Goal: Task Accomplishment & Management: Manage account settings

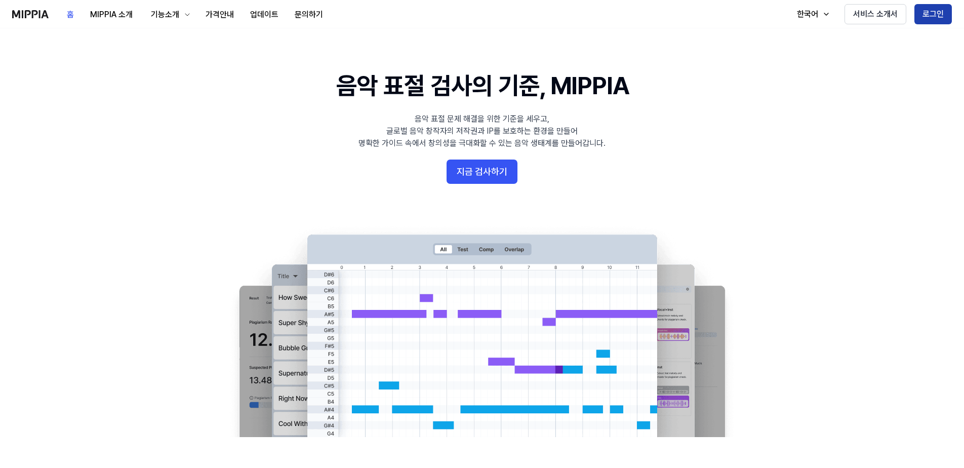
click at [941, 12] on button "로그인" at bounding box center [933, 14] width 37 height 20
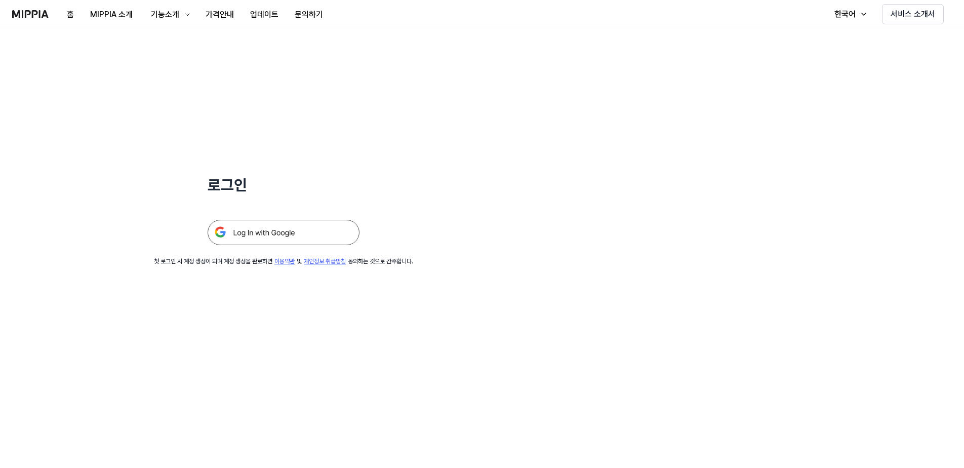
click at [252, 237] on img at bounding box center [284, 232] width 152 height 25
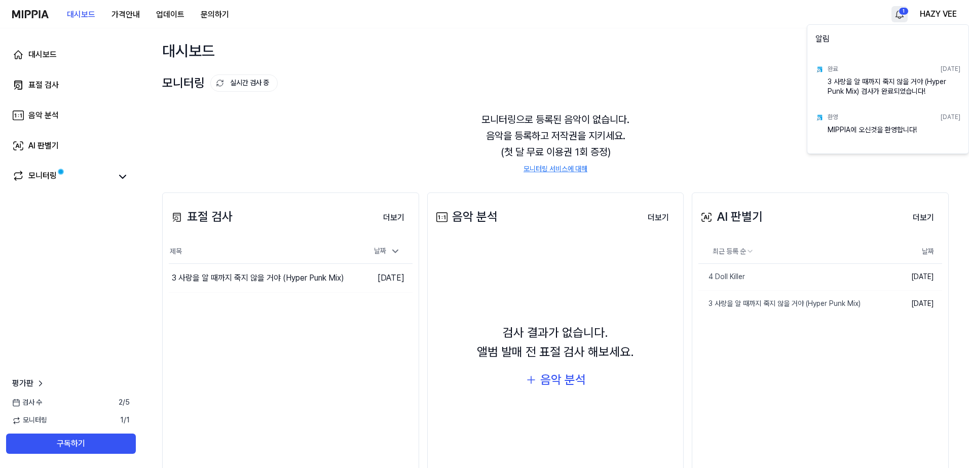
click at [903, 11] on html "대시보드 가격안내 업데이트 문의하기 1 HAZY VEE 대시보드 표절 검사 음악 분석 AI 판별기 모니터링 평가판 검사 수 2 / 5 모니터링…" at bounding box center [484, 234] width 969 height 468
click at [899, 86] on div "3 사랑을 알 때까지 죽지 않을 거야 (Hyper Punk Mix) 검사가 완료되었습니다!" at bounding box center [893, 87] width 133 height 20
click at [667, 87] on html "대시보드 가격안내 업데이트 문의하기 HAZY VEE 대시보드 표절 검사 음악 분석 AI 판별기 모니터링 평가판 검사 수 2 / 5 모니터링 1…" at bounding box center [484, 234] width 969 height 468
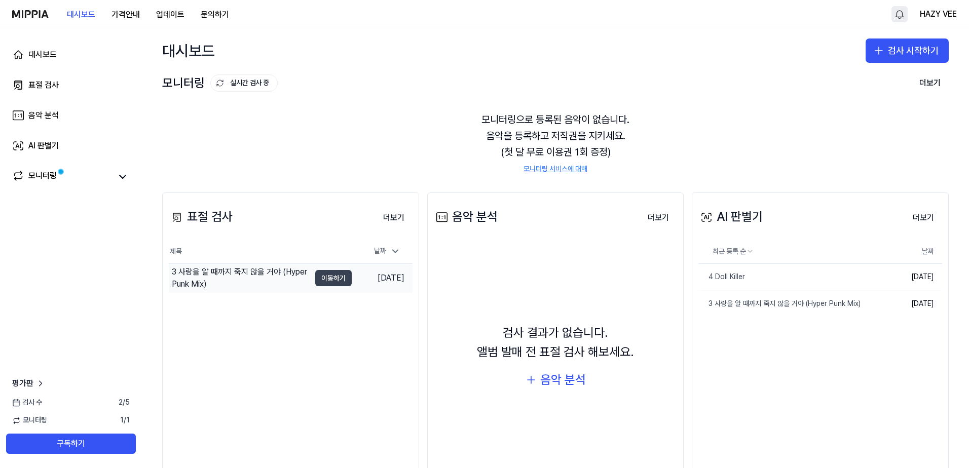
click at [343, 272] on button "이동하기" at bounding box center [333, 278] width 36 height 16
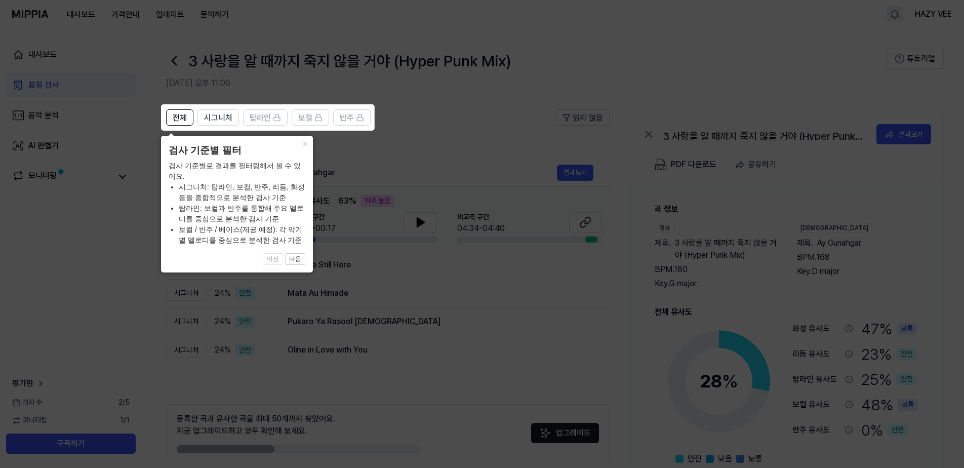
click at [306, 261] on div "× 검사 기준별 필터 검사 기준별로 결과를 필터링해서 볼 수 있어요. 시그니처: 탑라인, 보컬, 반주, 리듬, 화성 등을 종합적으로 분석한 검…" at bounding box center [237, 204] width 152 height 137
click at [305, 260] on button "다음" at bounding box center [295, 259] width 20 height 12
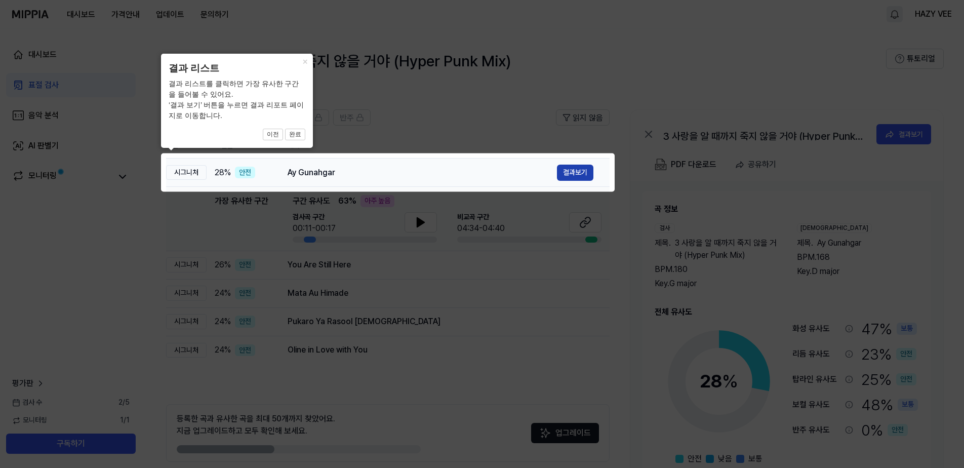
click at [584, 174] on button "결과보기" at bounding box center [575, 173] width 36 height 16
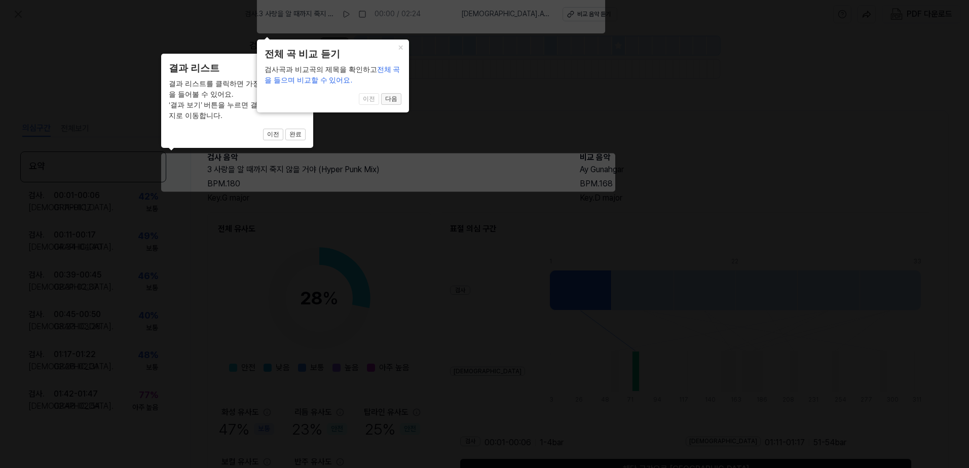
click at [397, 102] on button "다음" at bounding box center [391, 99] width 20 height 12
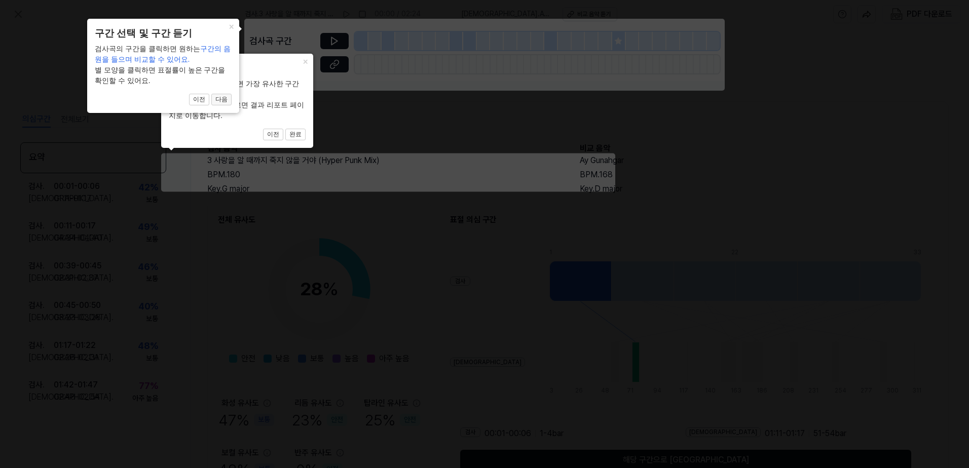
click at [224, 100] on button "다음" at bounding box center [221, 100] width 20 height 12
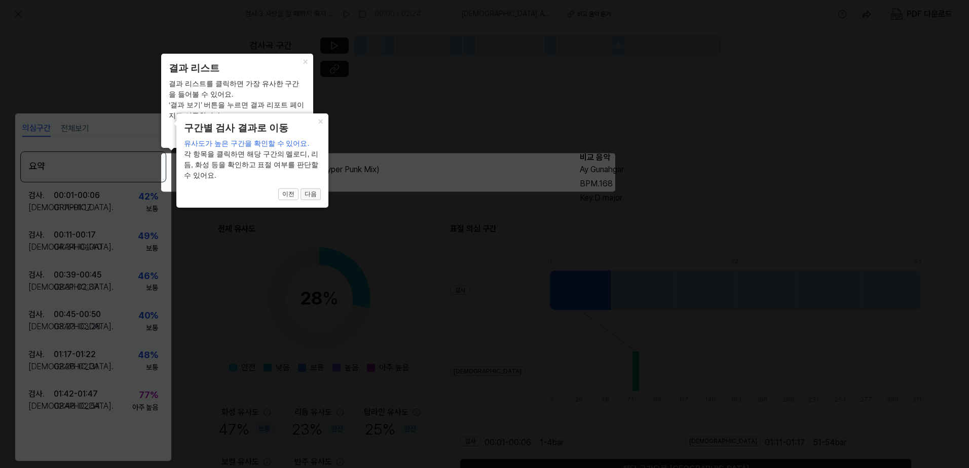
click at [317, 196] on button "다음" at bounding box center [310, 194] width 20 height 12
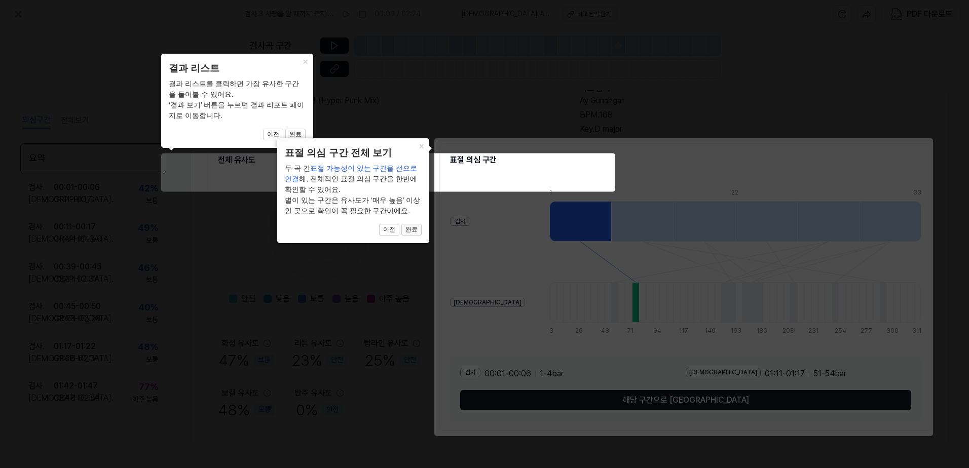
click at [411, 231] on button "완료" at bounding box center [411, 230] width 20 height 12
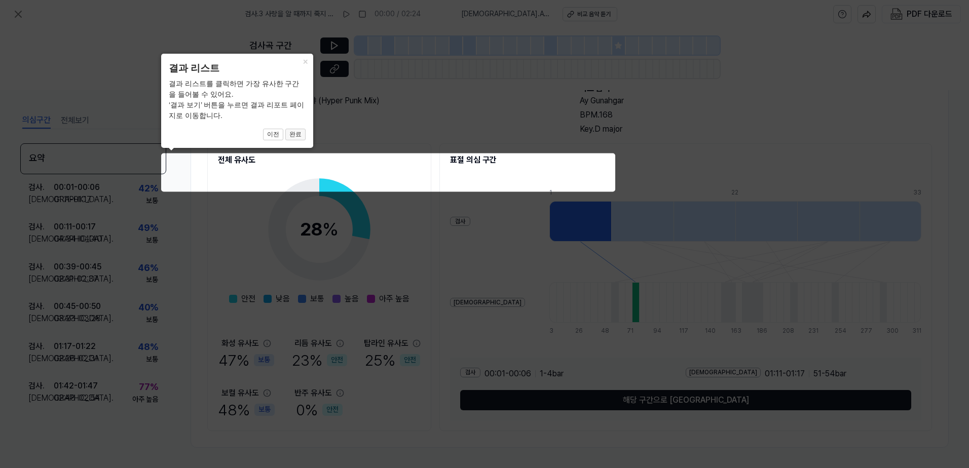
click at [300, 133] on button "완료" at bounding box center [295, 135] width 20 height 12
click at [527, 141] on icon at bounding box center [484, 234] width 969 height 468
click at [524, 113] on icon at bounding box center [484, 234] width 969 height 468
click at [279, 132] on button "이전" at bounding box center [273, 135] width 20 height 12
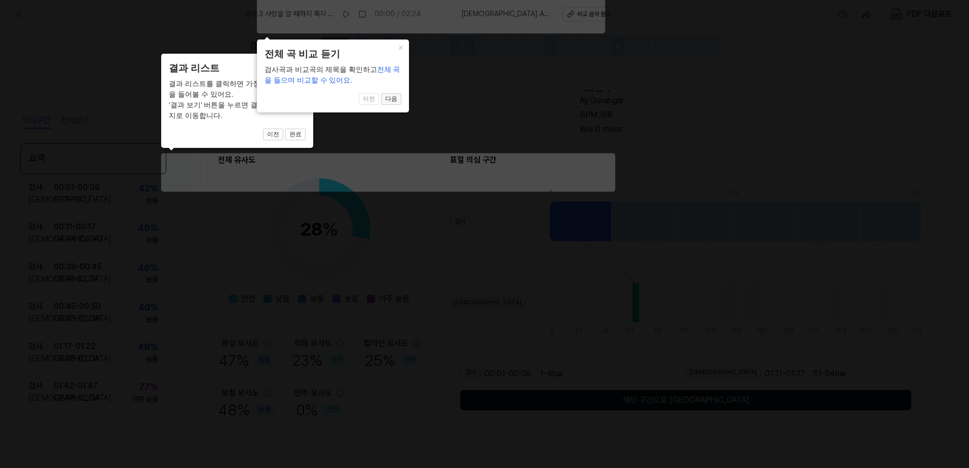
click at [392, 99] on button "다음" at bounding box center [391, 99] width 20 height 12
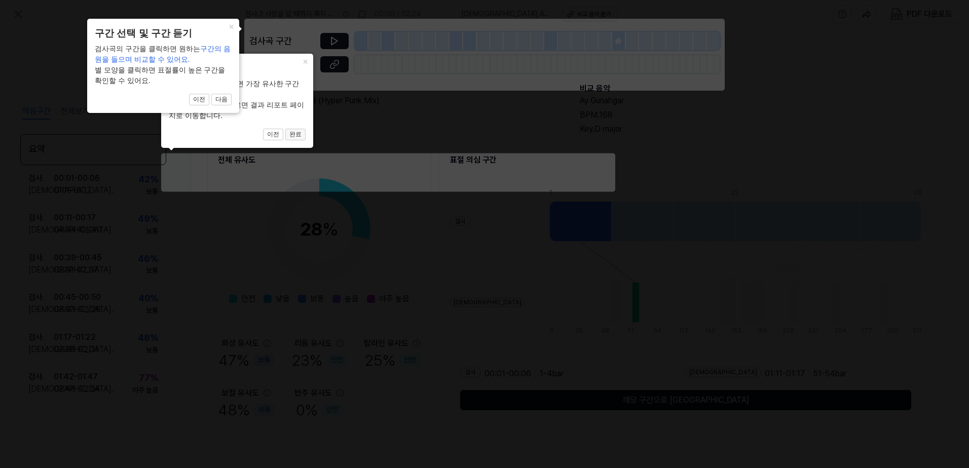
click at [293, 135] on button "완료" at bounding box center [295, 135] width 20 height 12
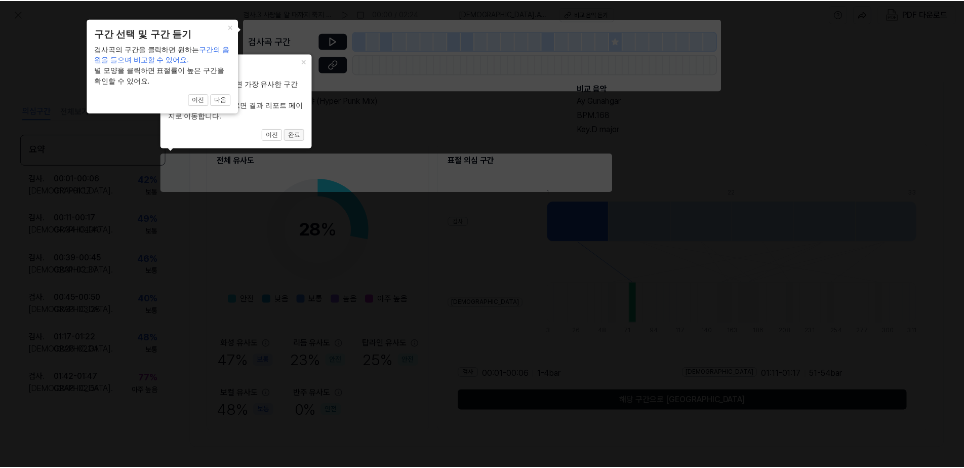
scroll to position [69, 0]
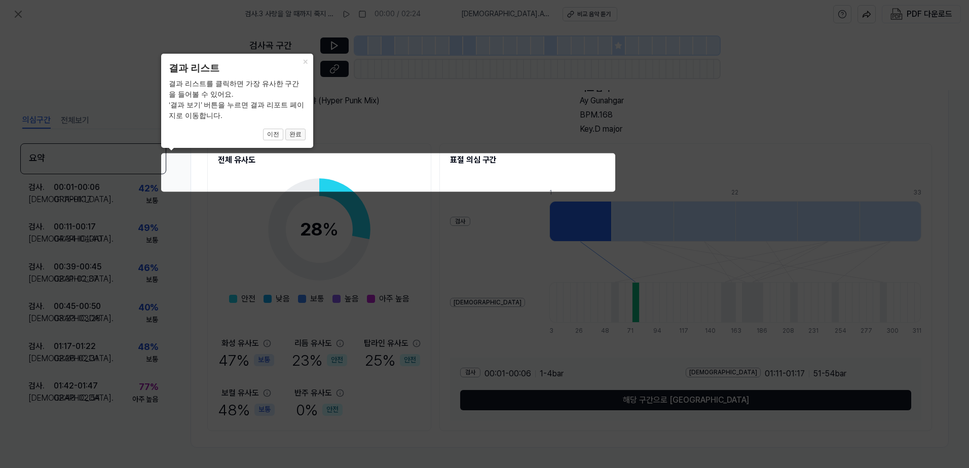
click at [297, 132] on button "완료" at bounding box center [295, 135] width 20 height 12
click at [299, 132] on button "완료" at bounding box center [295, 135] width 20 height 12
click at [300, 133] on button "완료" at bounding box center [295, 135] width 20 height 12
click at [328, 287] on icon at bounding box center [484, 234] width 969 height 468
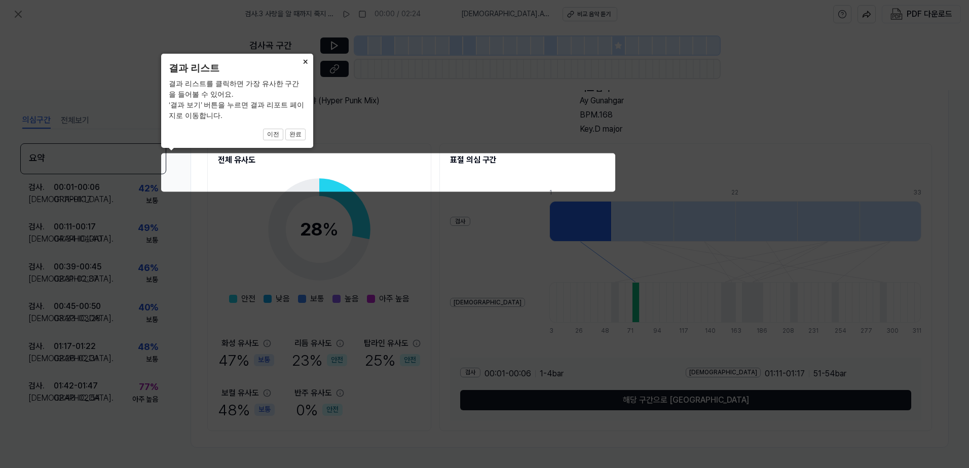
click at [305, 63] on button "×" at bounding box center [305, 61] width 16 height 14
click at [304, 62] on button "×" at bounding box center [305, 61] width 16 height 14
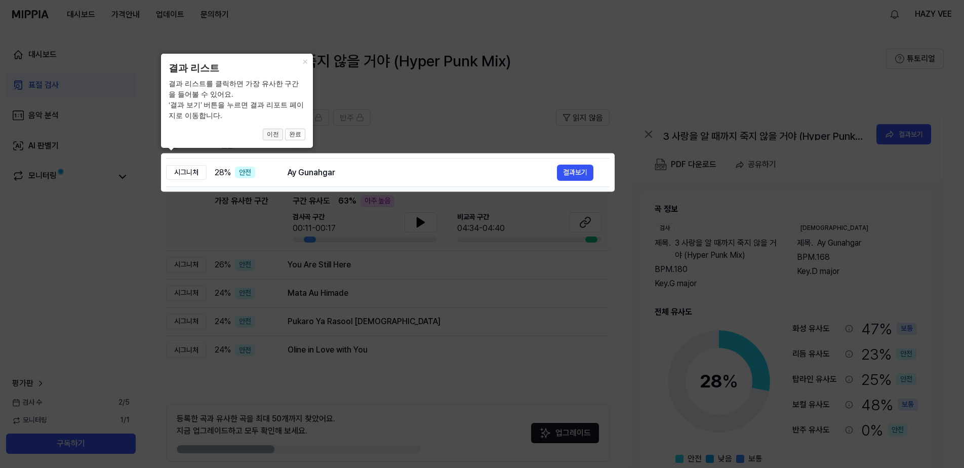
click at [282, 132] on button "이전" at bounding box center [273, 135] width 20 height 12
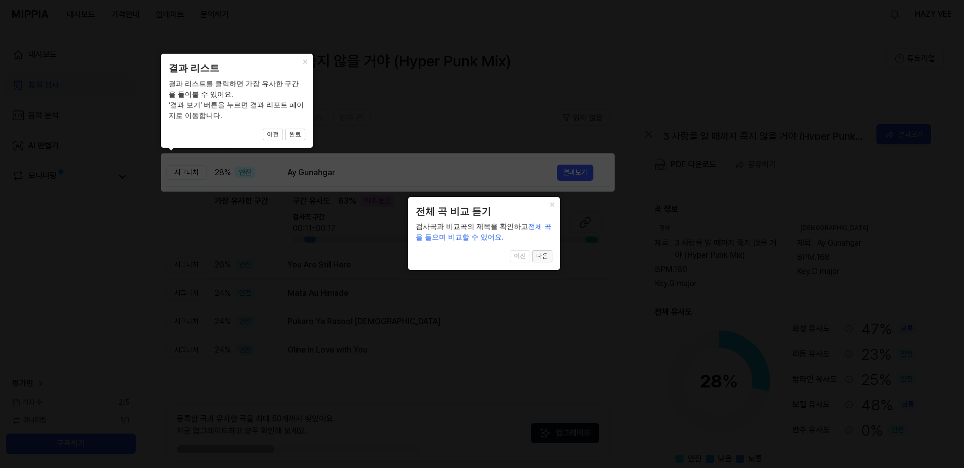
click at [541, 259] on button "다음" at bounding box center [542, 256] width 20 height 12
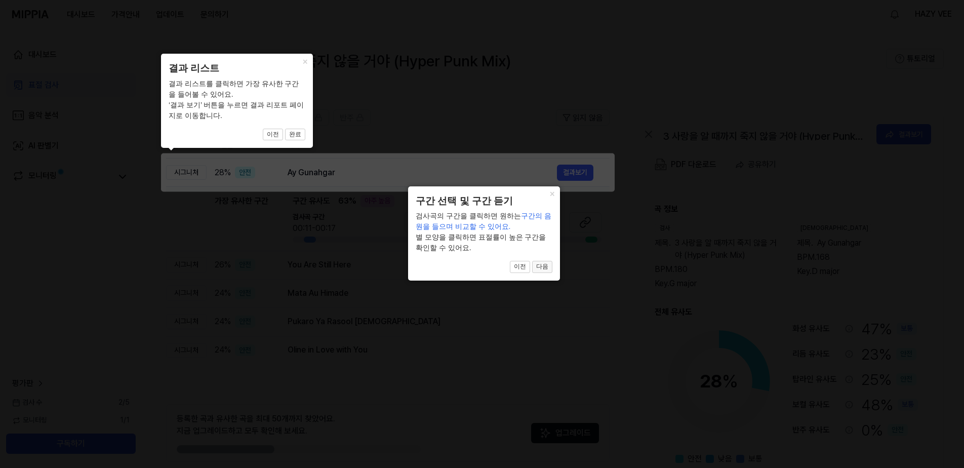
click at [545, 272] on button "다음" at bounding box center [542, 267] width 20 height 12
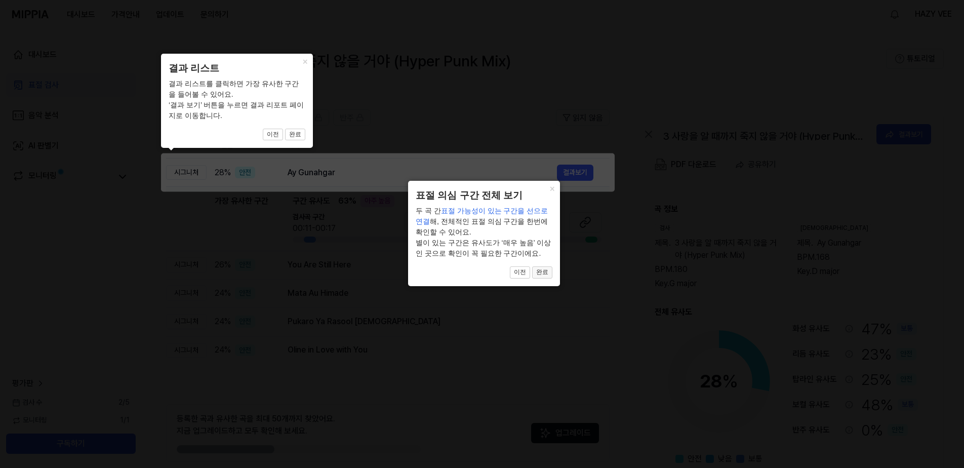
click at [545, 270] on button "완료" at bounding box center [542, 272] width 20 height 12
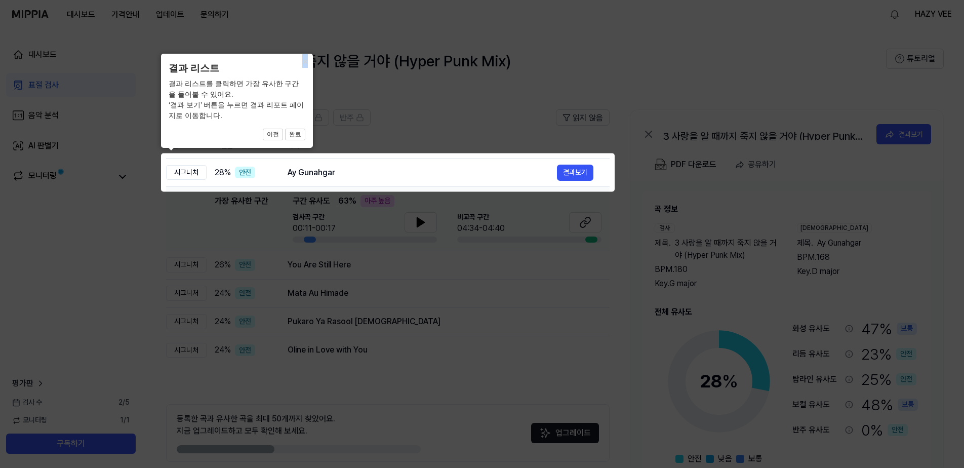
click at [545, 270] on icon at bounding box center [484, 234] width 969 height 468
click at [520, 300] on icon at bounding box center [484, 234] width 969 height 468
click at [305, 136] on div "× 결과 리스트 결과 리스트를 클릭하면 가장 유사한 구간을 들어볼 수 있어요. ‘결과 보기’ 버튼을 누르면 결과 리포트 페이지로 이동합니다. …" at bounding box center [237, 101] width 152 height 94
click at [298, 135] on button "완료" at bounding box center [295, 135] width 20 height 12
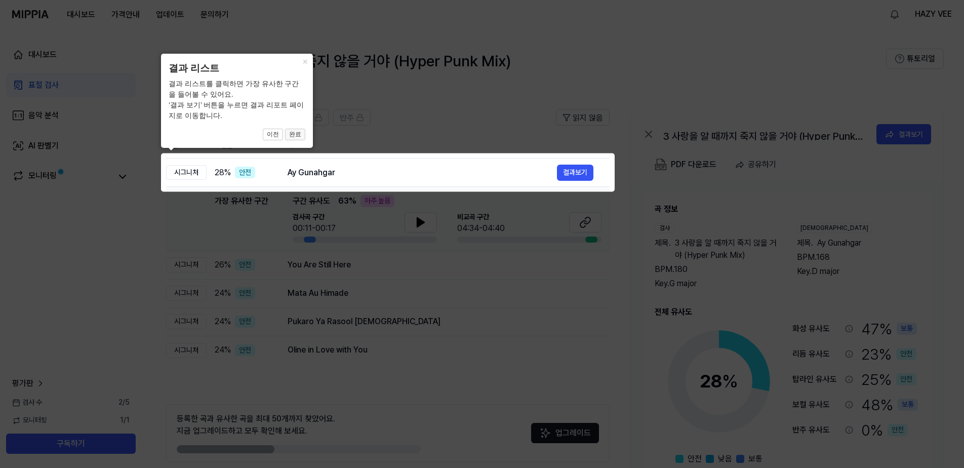
click at [298, 135] on button "완료" at bounding box center [295, 135] width 20 height 12
click at [299, 138] on button "완료" at bounding box center [295, 135] width 20 height 12
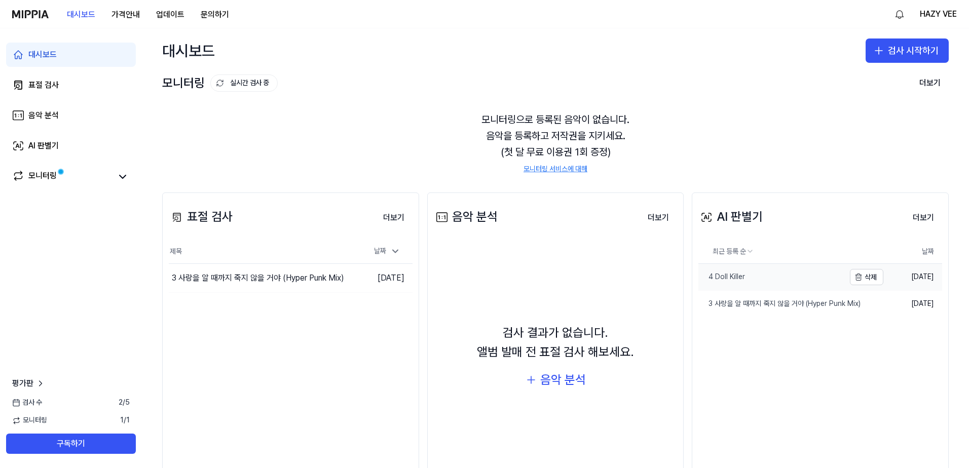
click at [724, 281] on div "4 Doll Killer" at bounding box center [721, 277] width 47 height 10
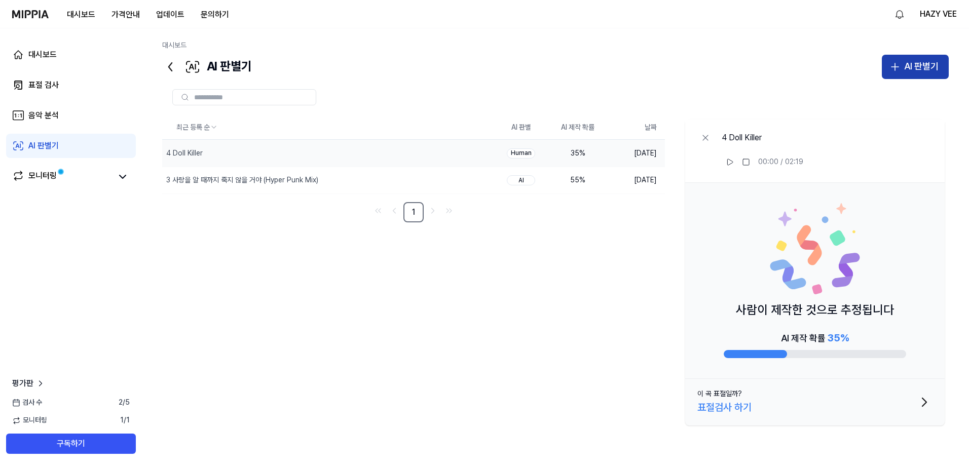
click at [912, 68] on div "AI 판별기" at bounding box center [921, 66] width 34 height 15
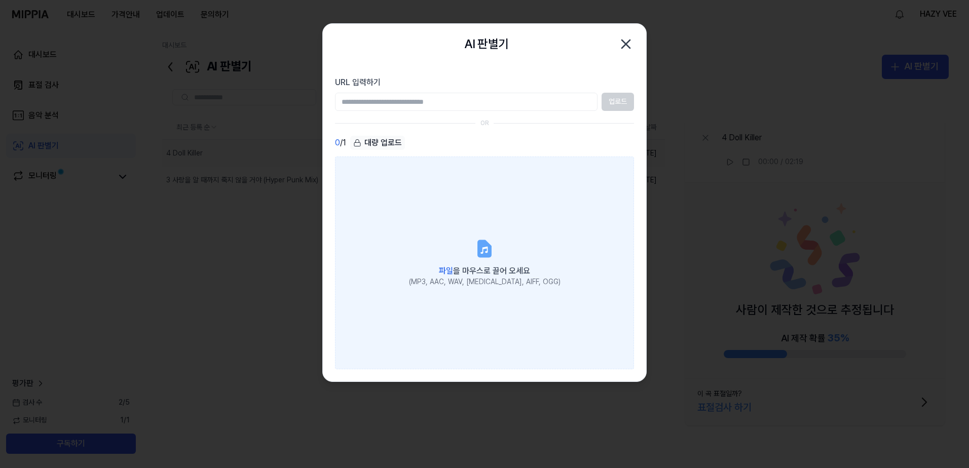
click at [467, 271] on span "파일 을 마우스로 끌어 오세요" at bounding box center [484, 271] width 91 height 10
click at [0, 0] on input "파일 을 마우스로 끌어 오세요 (MP3, AAC, WAV, FLAC, AIFF, OGG)" at bounding box center [0, 0] width 0 height 0
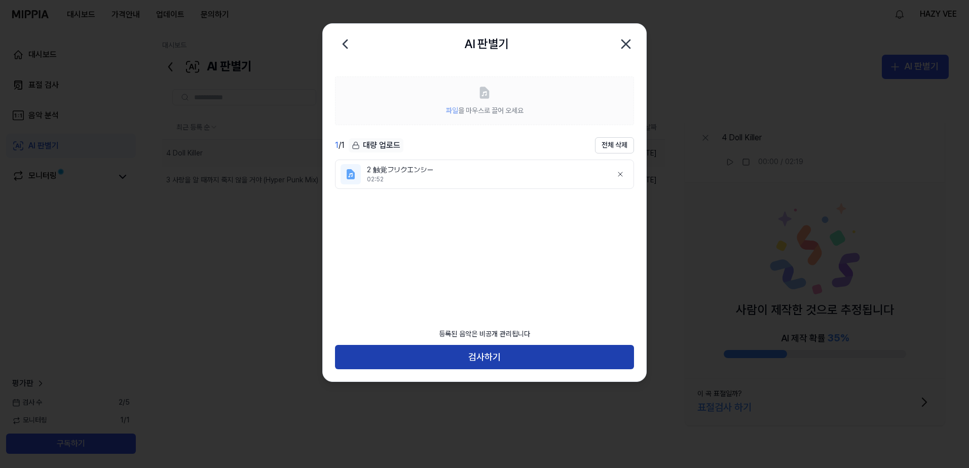
click at [586, 358] on button "검사하기" at bounding box center [484, 357] width 299 height 24
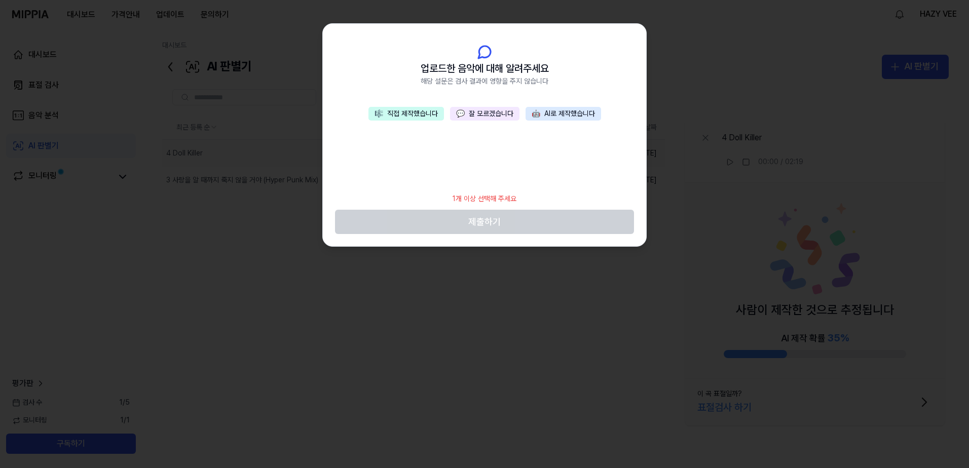
click at [404, 110] on button "🎼 직접 제작했습니다" at bounding box center [405, 114] width 75 height 14
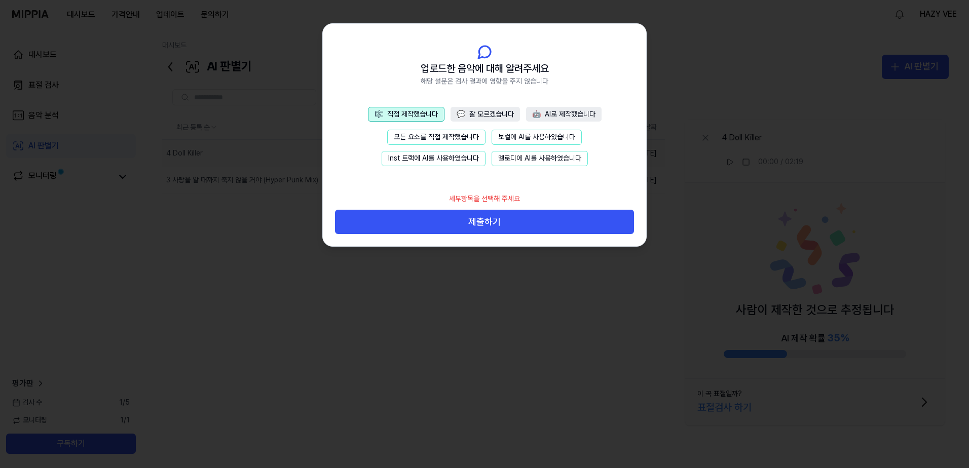
click at [425, 135] on button "모든 요소를 직접 제작했습니다" at bounding box center [436, 137] width 98 height 15
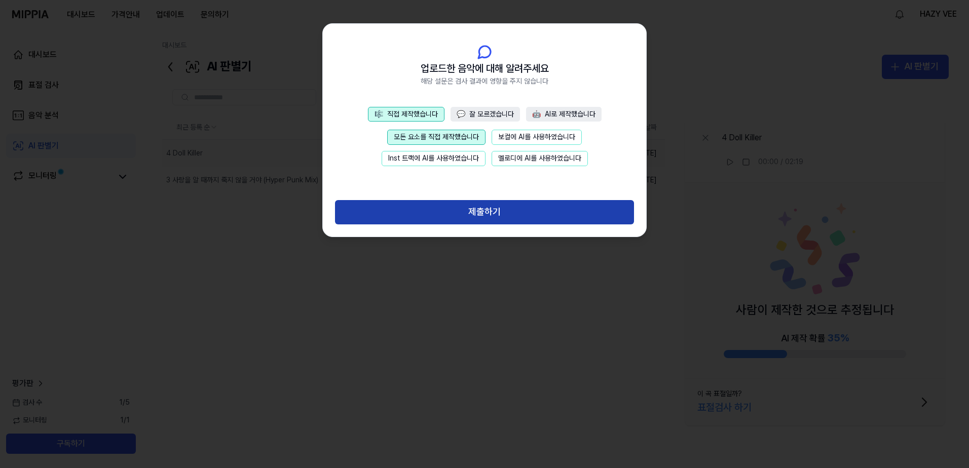
click at [437, 221] on button "제출하기" at bounding box center [484, 212] width 299 height 24
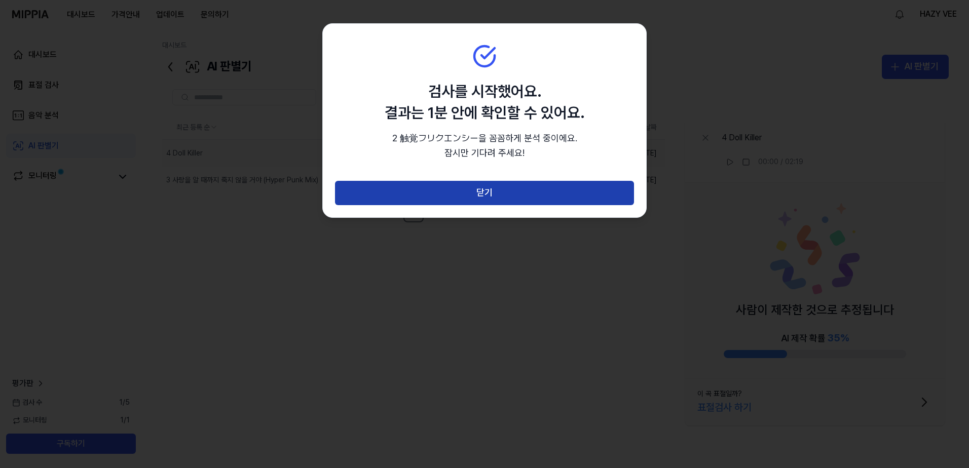
click at [468, 194] on button "닫기" at bounding box center [484, 193] width 299 height 24
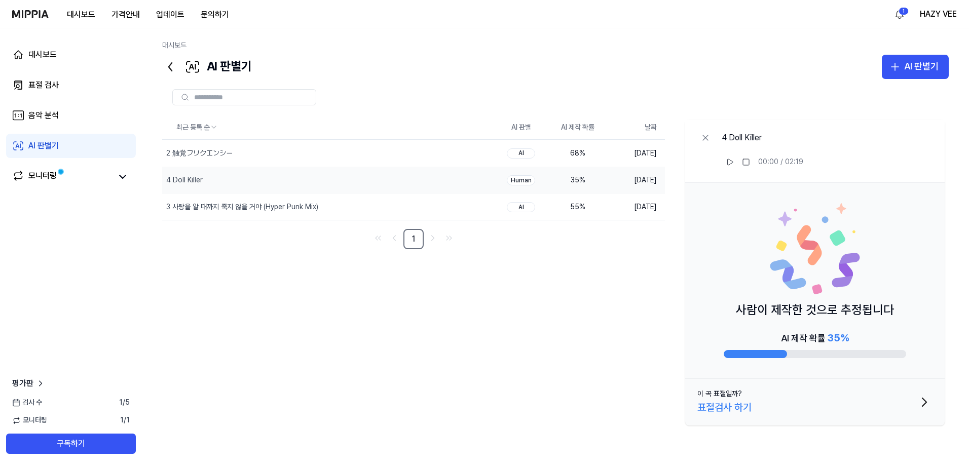
click at [881, 55] on button "AI 판별기" at bounding box center [914, 67] width 67 height 24
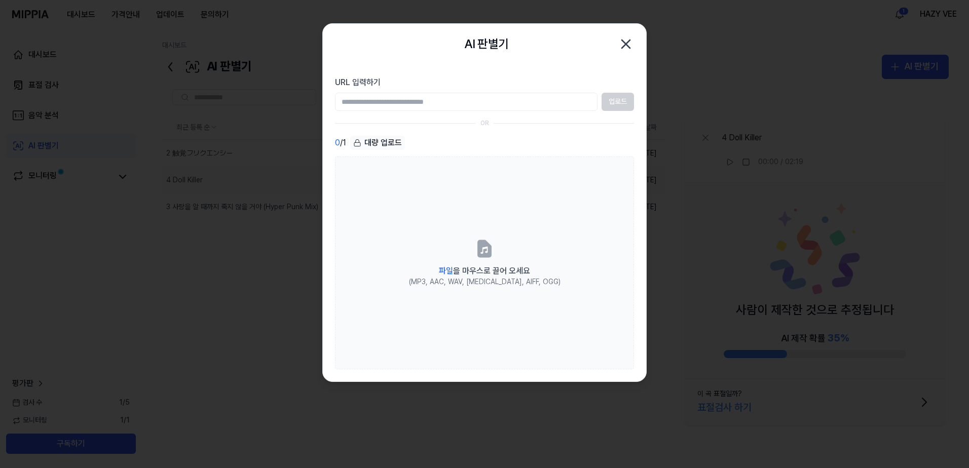
click at [623, 42] on icon "button" at bounding box center [626, 44] width 8 height 8
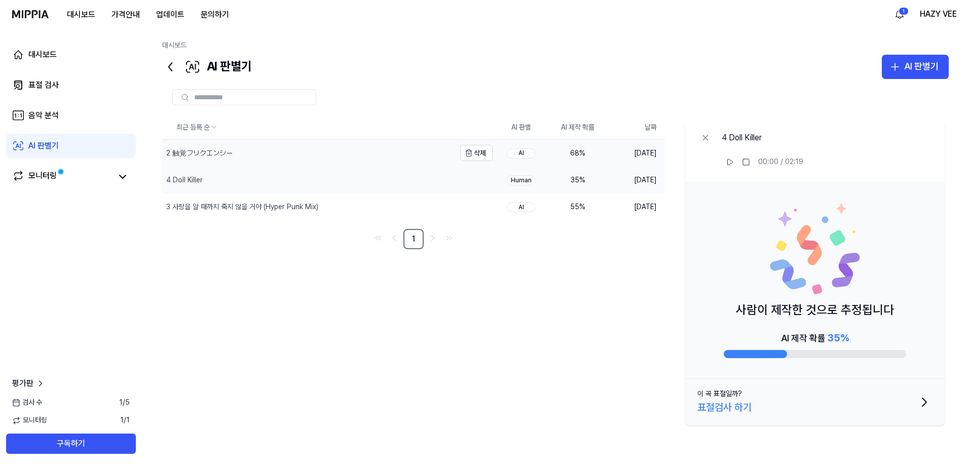
click at [285, 153] on div "2 触覚フリクエンシー" at bounding box center [308, 153] width 293 height 26
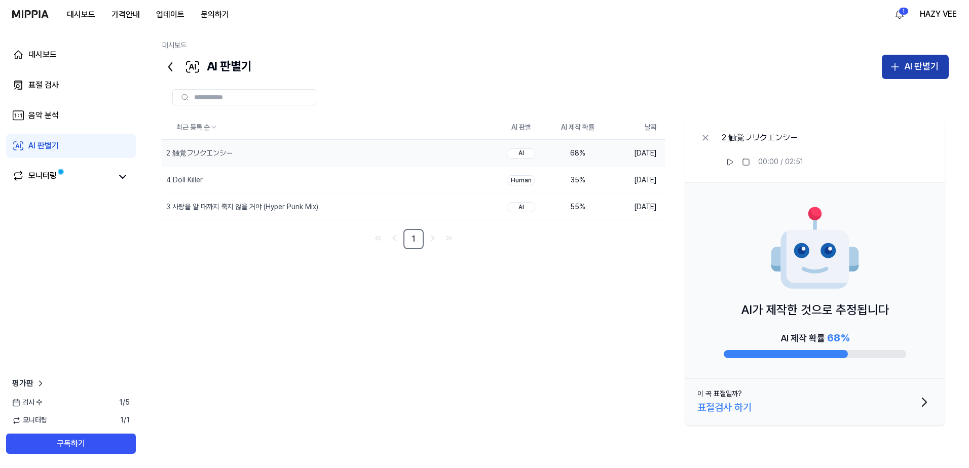
click at [901, 75] on button "AI 판별기" at bounding box center [914, 67] width 67 height 24
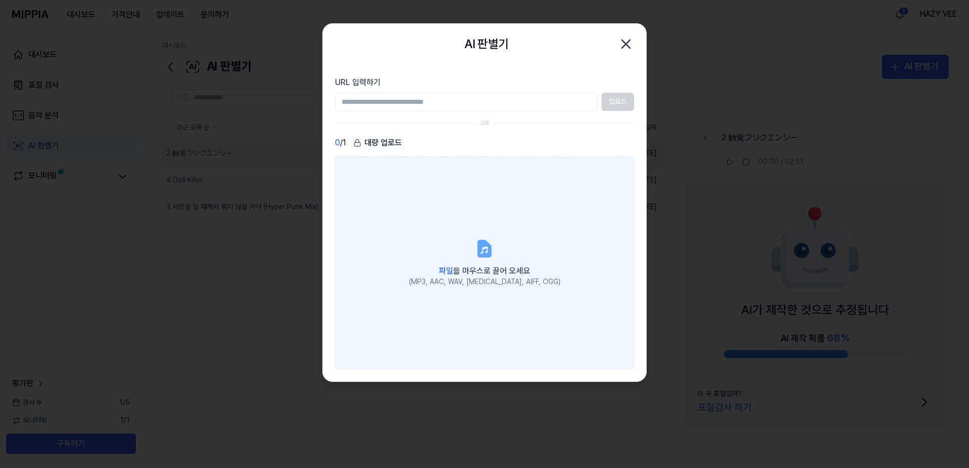
click at [513, 267] on span "파일 을 마우스로 끌어 오세요" at bounding box center [484, 271] width 91 height 10
click at [0, 0] on input "파일 을 마우스로 끌어 오세요 (MP3, AAC, WAV, FLAC, AIFF, OGG)" at bounding box center [0, 0] width 0 height 0
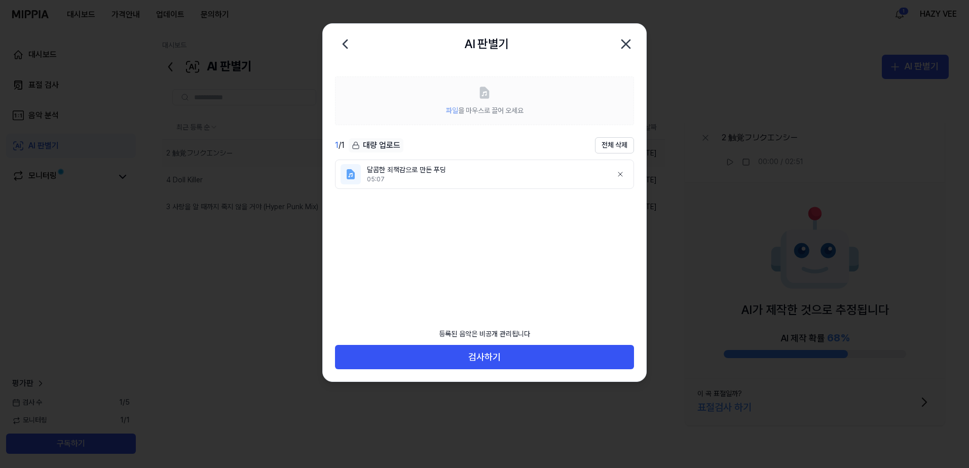
drag, startPoint x: 600, startPoint y: 355, endPoint x: 595, endPoint y: 376, distance: 21.8
click at [594, 373] on div "등록된 음악은 비공개 관리됩니다 검사하기" at bounding box center [484, 352] width 323 height 59
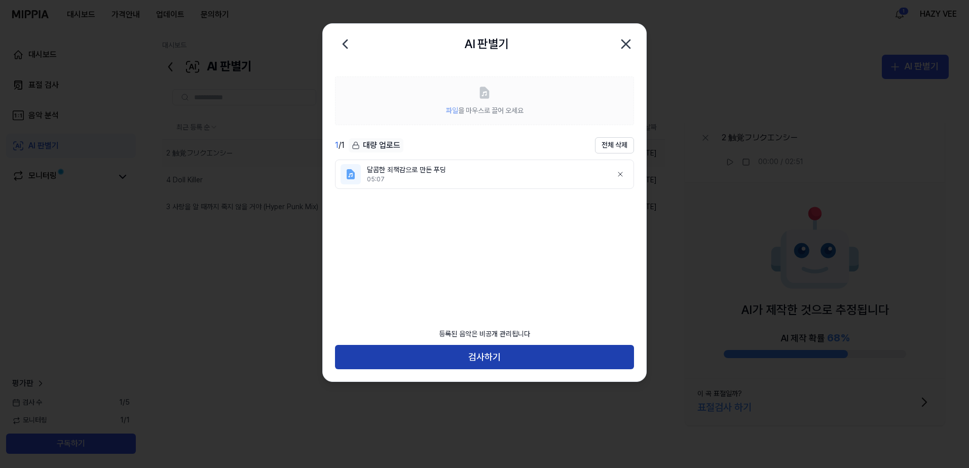
click at [528, 355] on button "검사하기" at bounding box center [484, 357] width 299 height 24
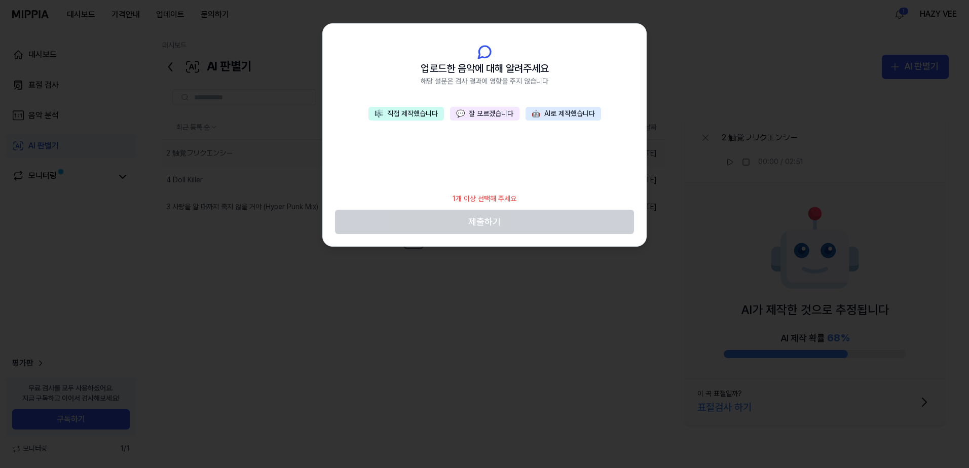
click at [405, 114] on button "🎼 직접 제작했습니다" at bounding box center [405, 114] width 75 height 14
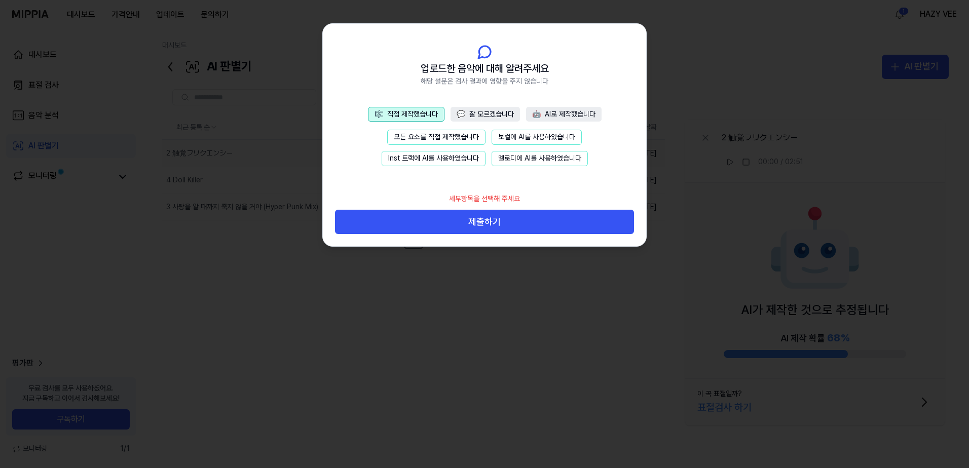
click at [421, 132] on button "모든 요소를 직접 제작했습니다" at bounding box center [436, 137] width 98 height 15
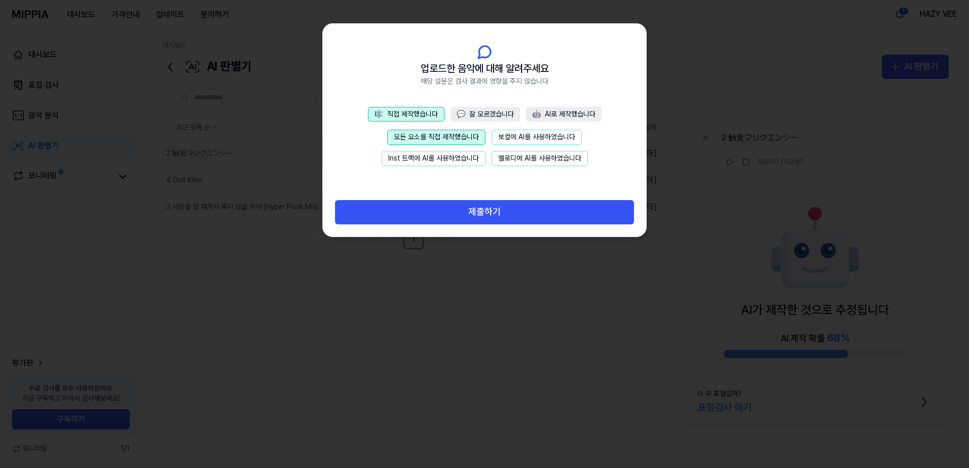
click at [437, 199] on footer "제출하기" at bounding box center [484, 206] width 299 height 36
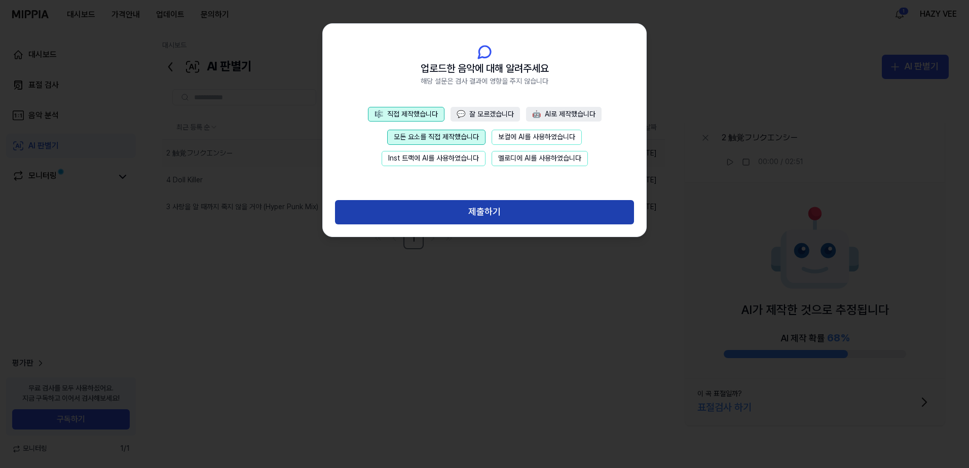
click at [435, 209] on button "제출하기" at bounding box center [484, 212] width 299 height 24
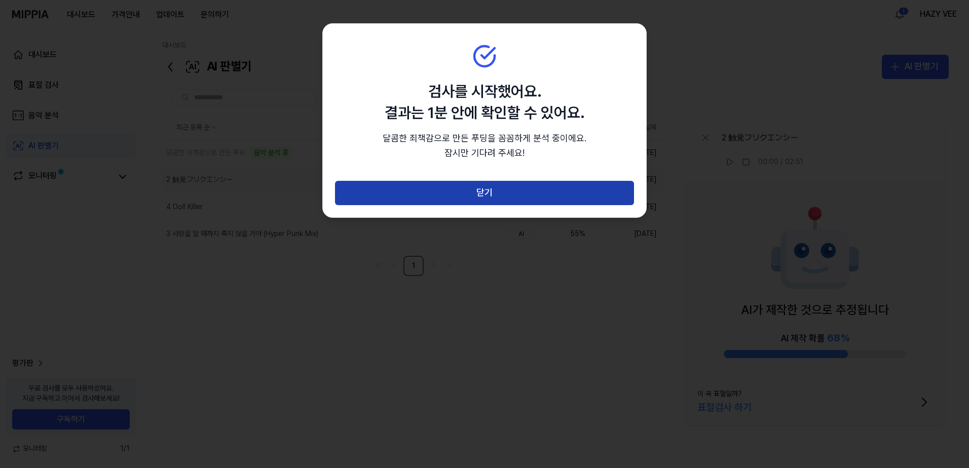
click at [445, 188] on button "닫기" at bounding box center [484, 193] width 299 height 24
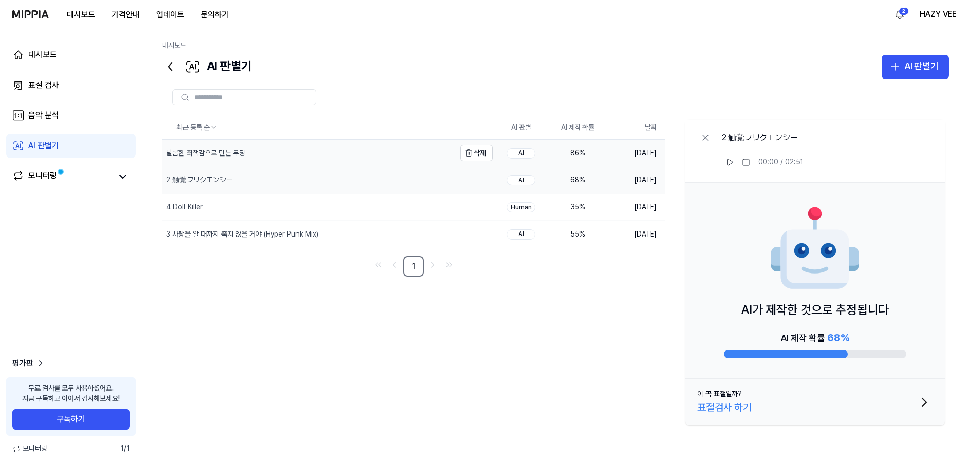
click at [307, 155] on div "달콤한 죄책감으로 만든 푸딩" at bounding box center [308, 153] width 293 height 26
click at [478, 156] on button "삭제" at bounding box center [476, 153] width 32 height 16
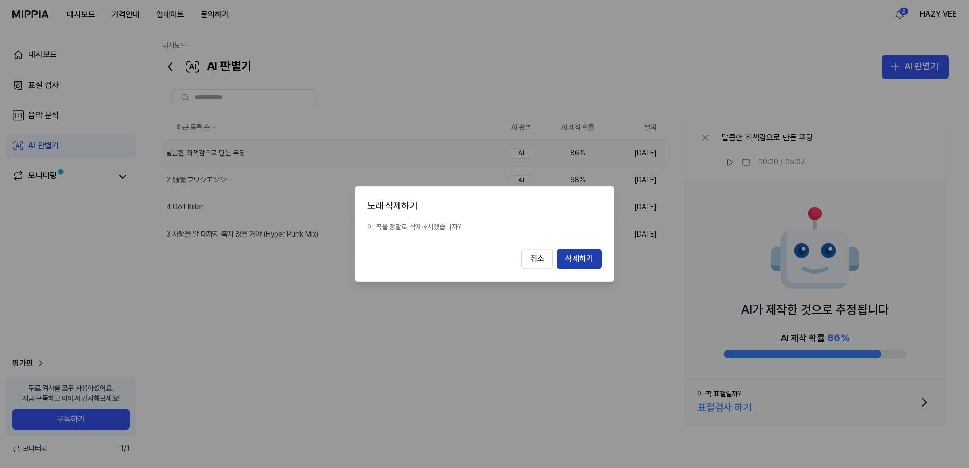
click at [575, 252] on button "삭제하기" at bounding box center [579, 259] width 45 height 20
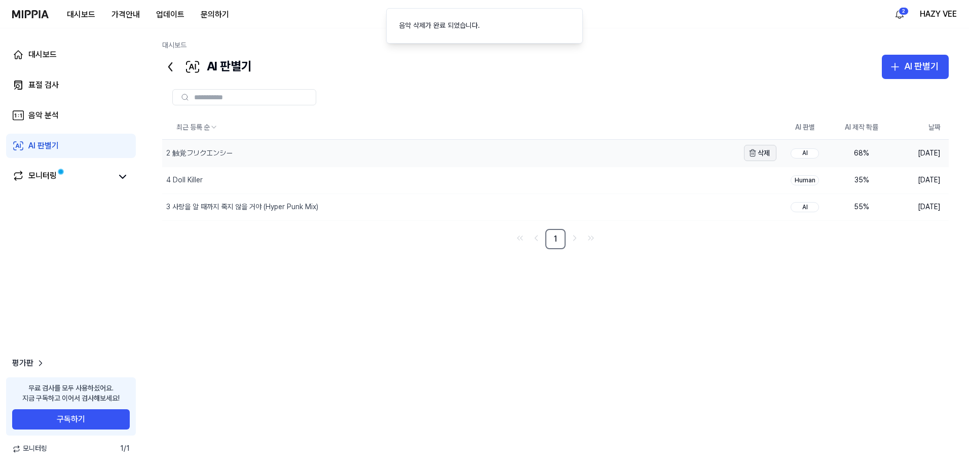
click at [767, 152] on button "삭제" at bounding box center [760, 153] width 32 height 16
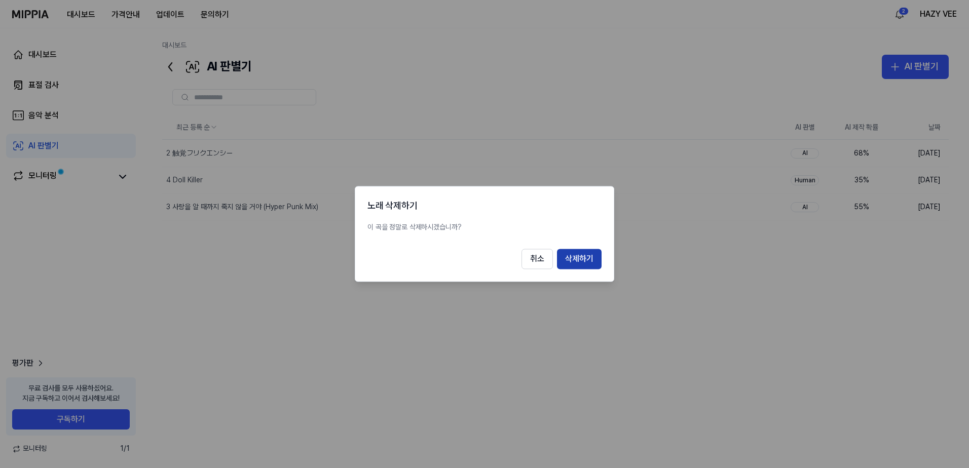
click at [584, 265] on button "삭제하기" at bounding box center [579, 259] width 45 height 20
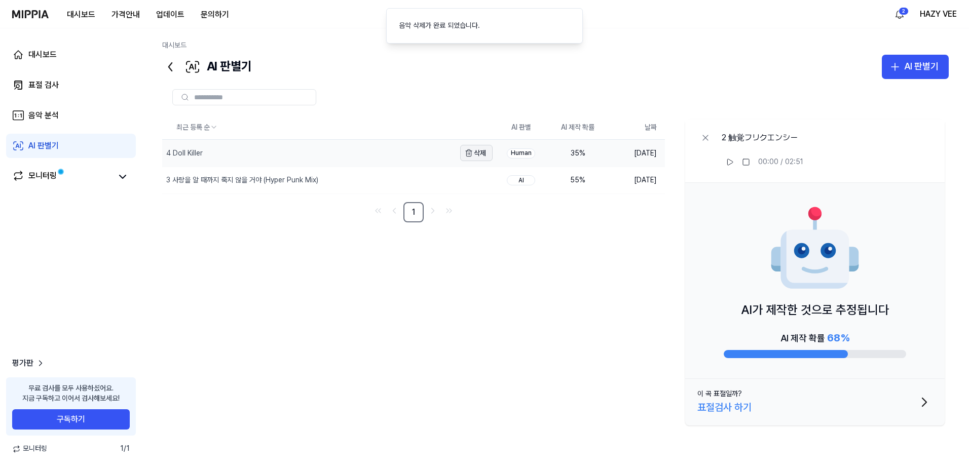
click at [475, 154] on button "삭제" at bounding box center [476, 153] width 32 height 16
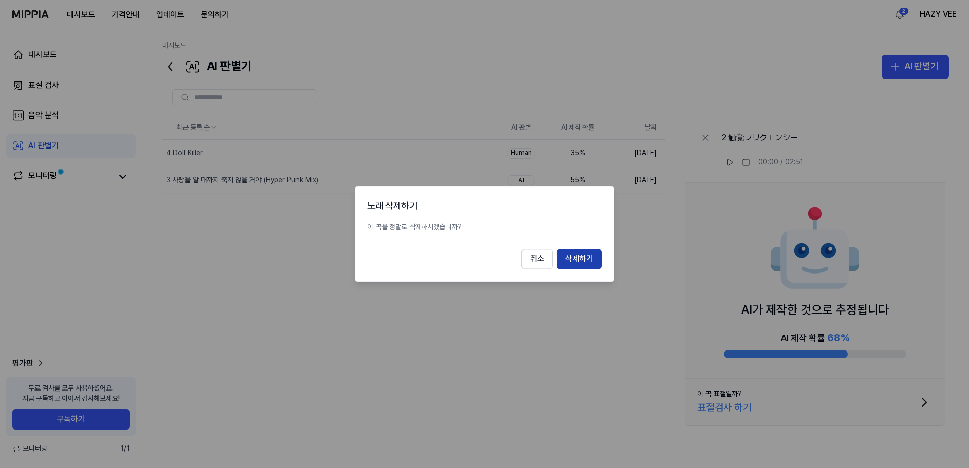
click at [577, 254] on button "삭제하기" at bounding box center [579, 259] width 45 height 20
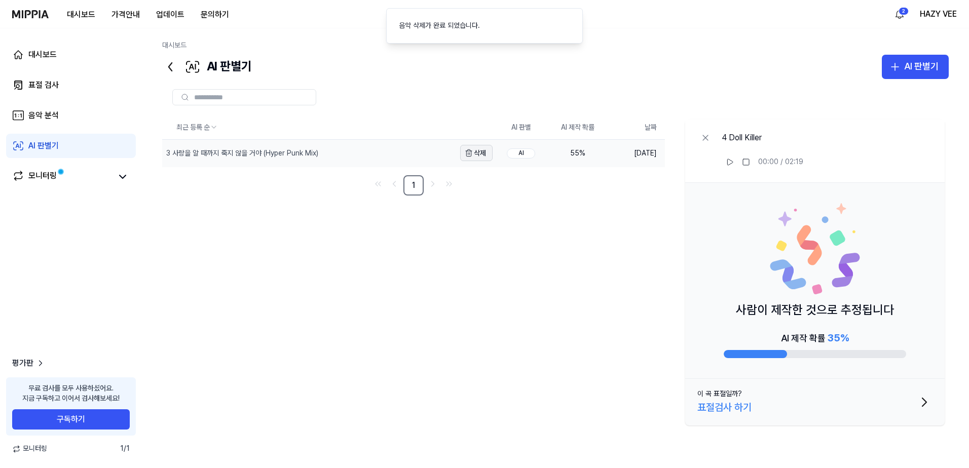
click at [483, 154] on button "삭제" at bounding box center [476, 153] width 32 height 16
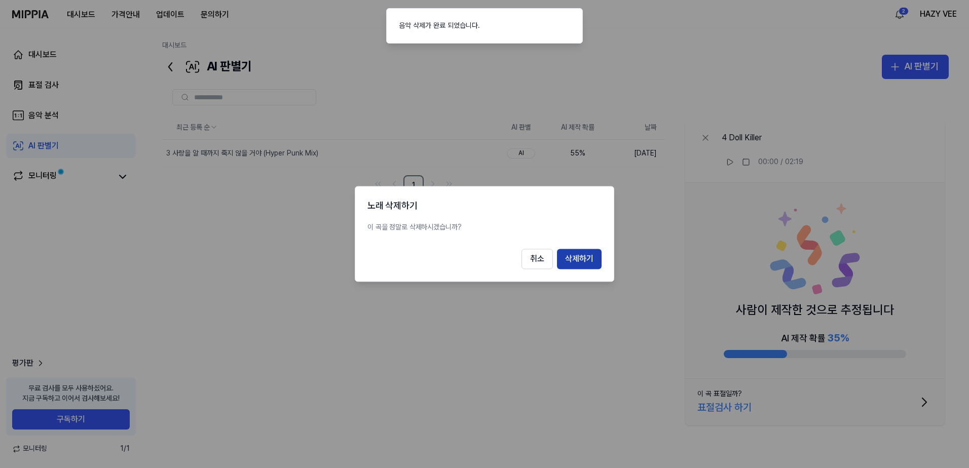
click at [584, 254] on button "삭제하기" at bounding box center [579, 259] width 45 height 20
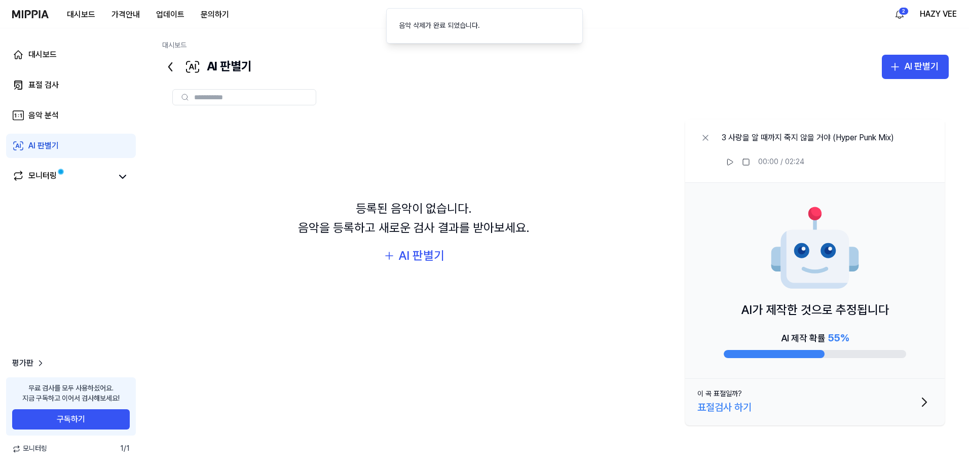
click at [40, 12] on img at bounding box center [30, 14] width 36 height 8
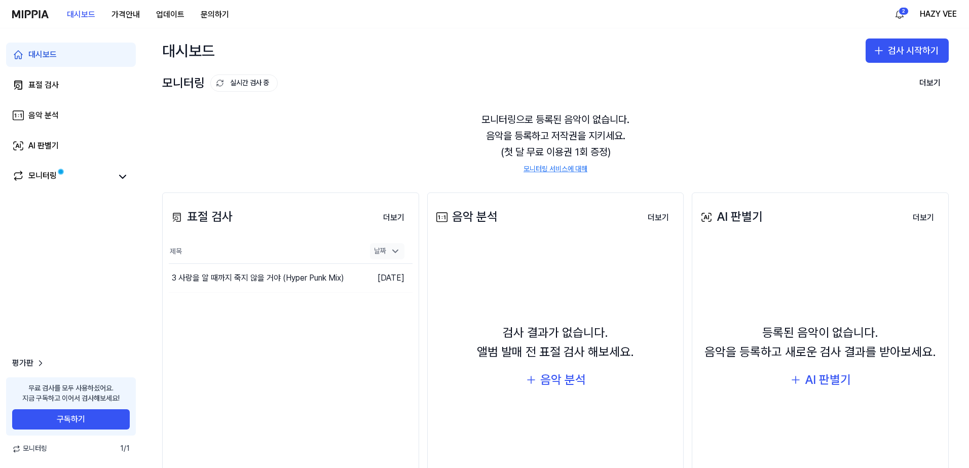
click at [394, 251] on icon at bounding box center [395, 251] width 10 height 10
click at [318, 278] on button "이동하기" at bounding box center [333, 278] width 36 height 16
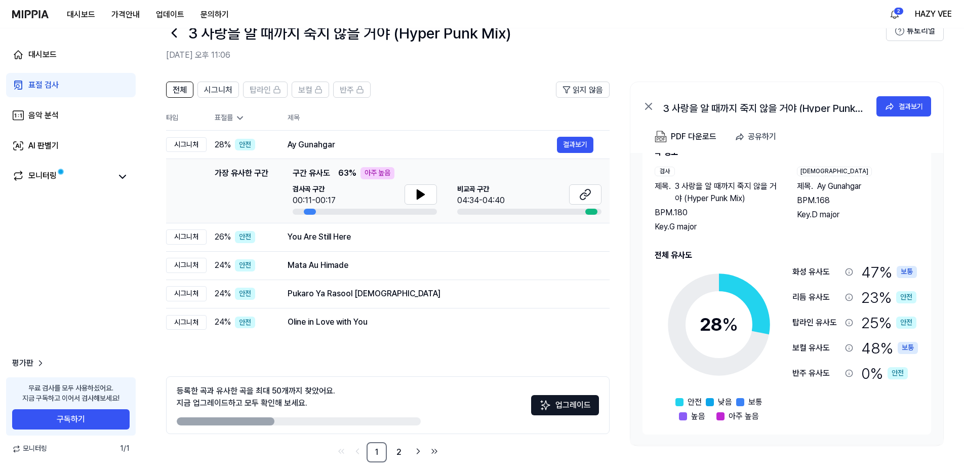
scroll to position [43, 0]
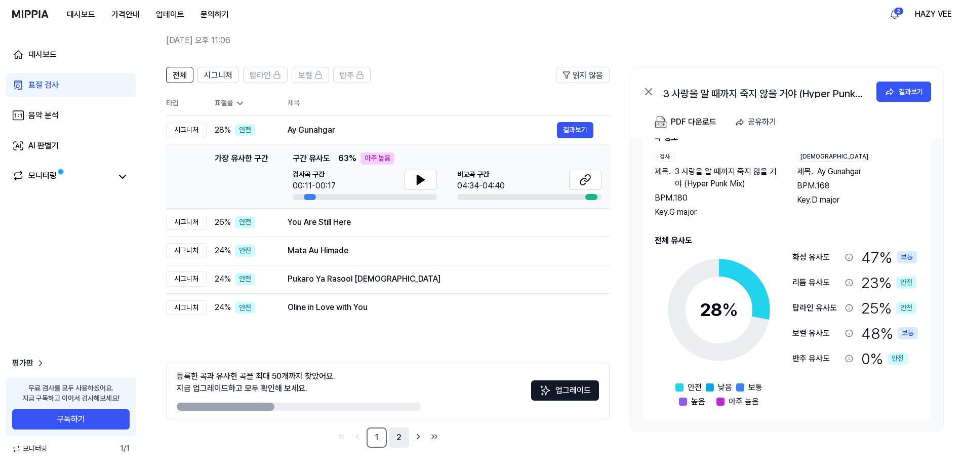
click at [402, 438] on link "2" at bounding box center [399, 438] width 20 height 20
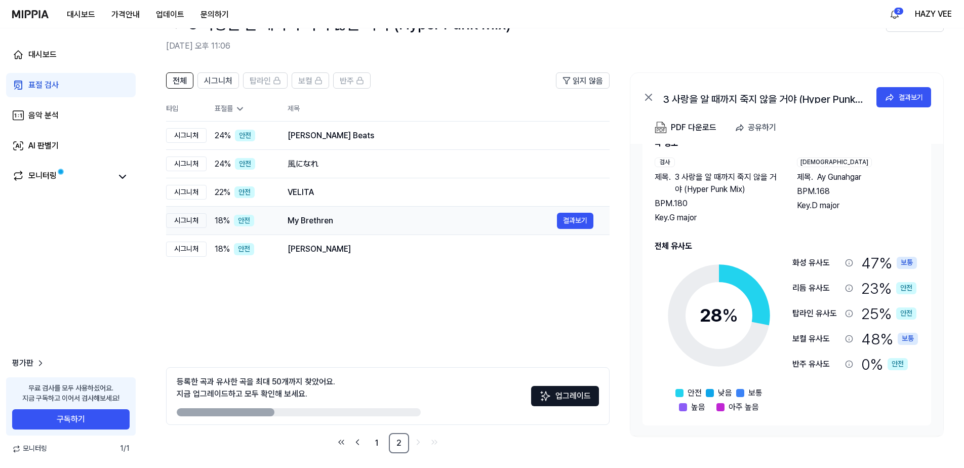
scroll to position [0, 0]
